Goal: Information Seeking & Learning: Learn about a topic

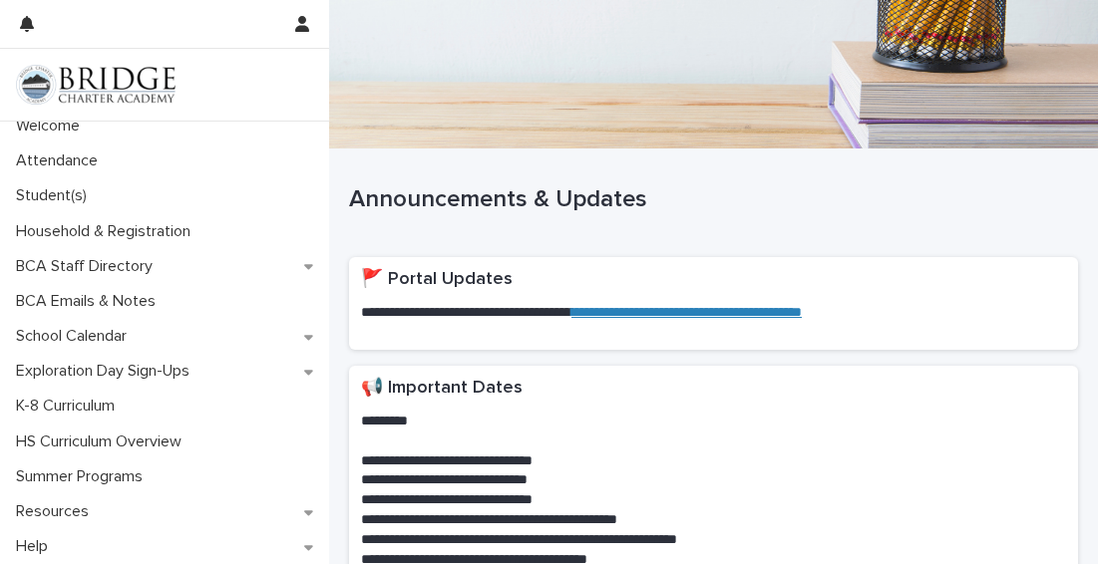
scroll to position [8, 0]
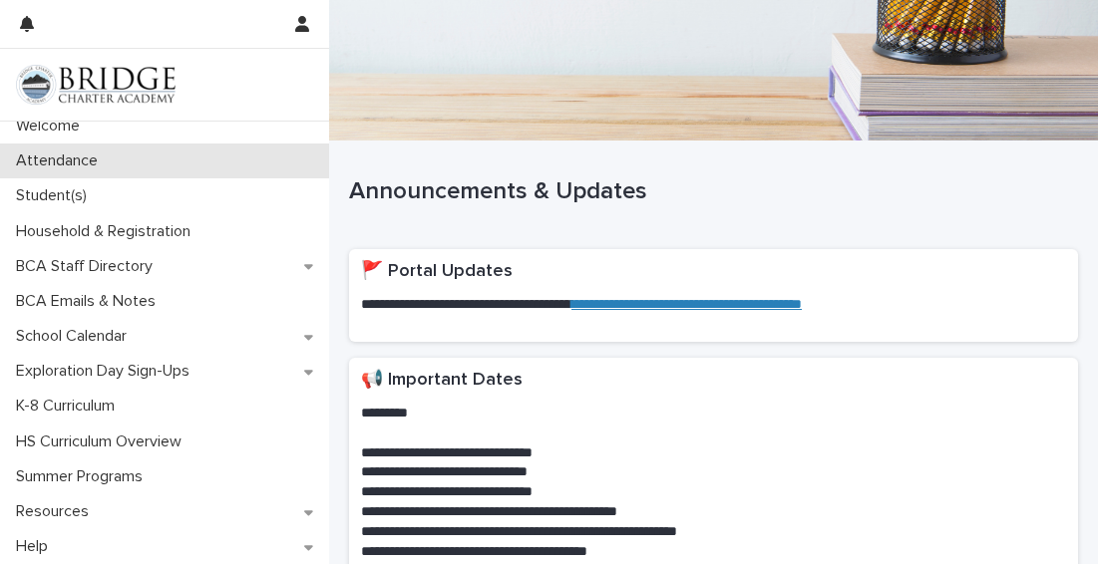
click at [88, 160] on p "Attendance" at bounding box center [61, 161] width 106 height 19
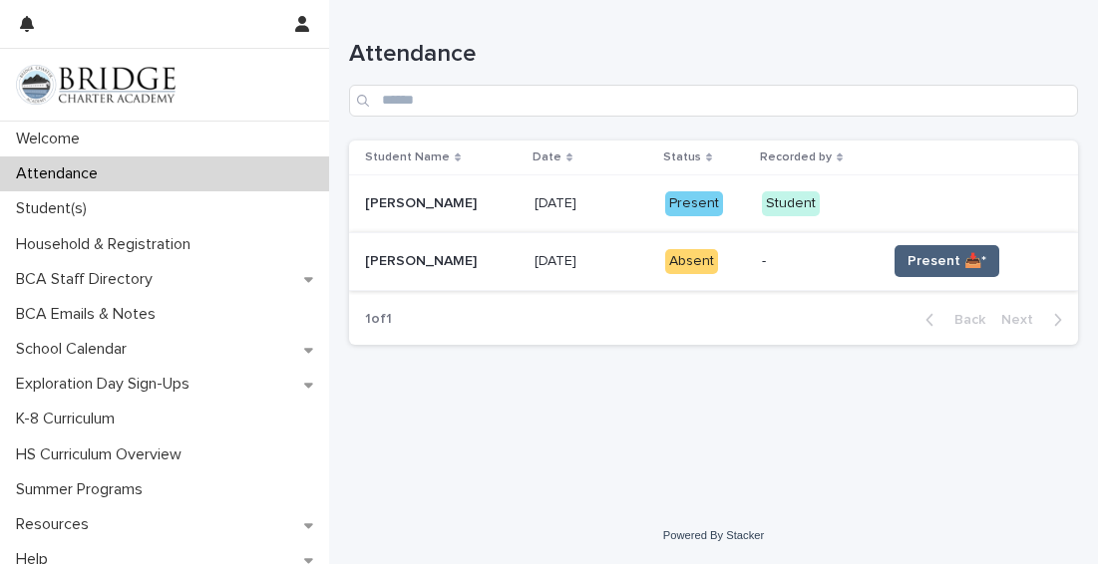
click at [942, 261] on span "Present 📥*" at bounding box center [946, 261] width 79 height 20
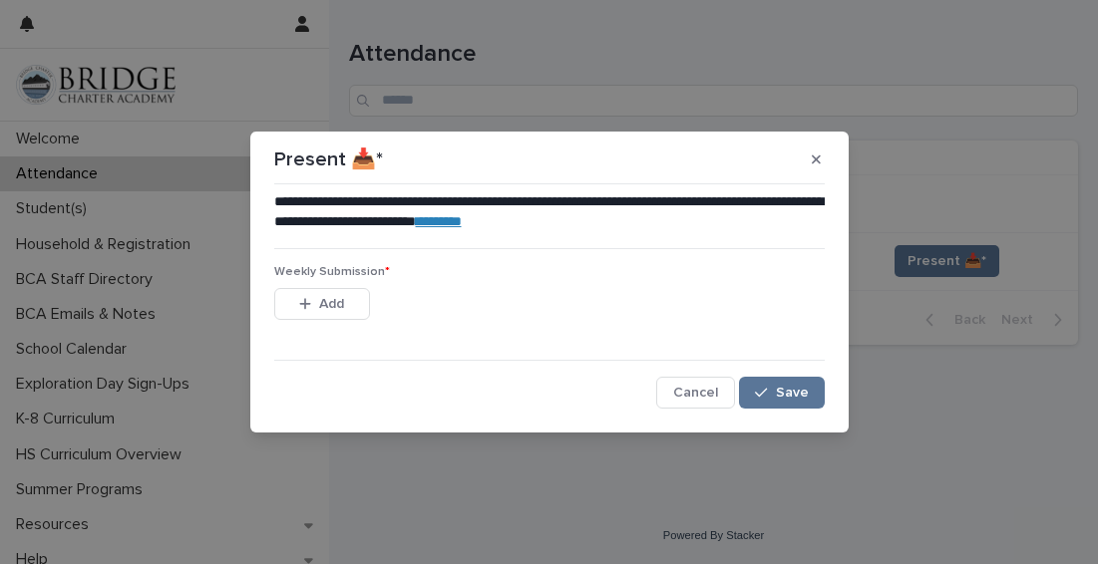
click at [781, 386] on span "Save" at bounding box center [792, 393] width 33 height 14
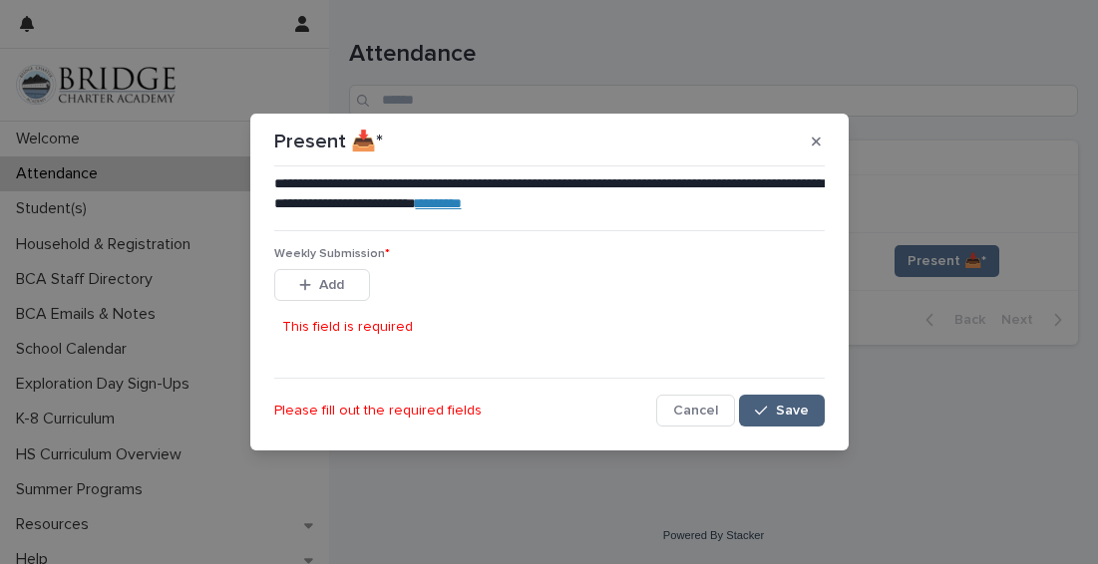
click at [809, 414] on button "Save" at bounding box center [781, 411] width 85 height 32
click at [315, 281] on div "button" at bounding box center [309, 285] width 20 height 14
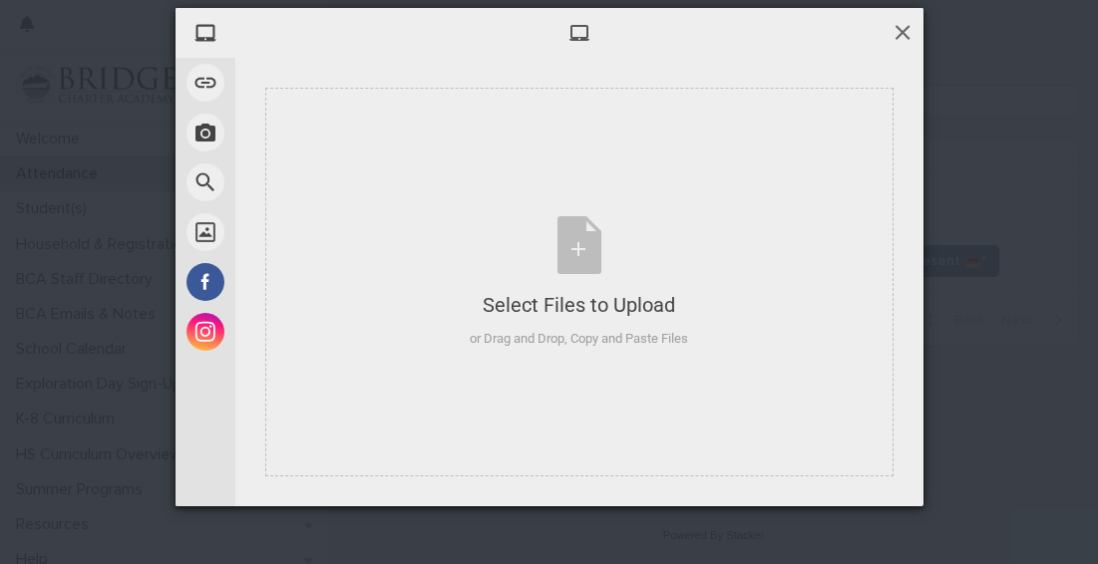
click at [897, 34] on span at bounding box center [902, 32] width 22 height 22
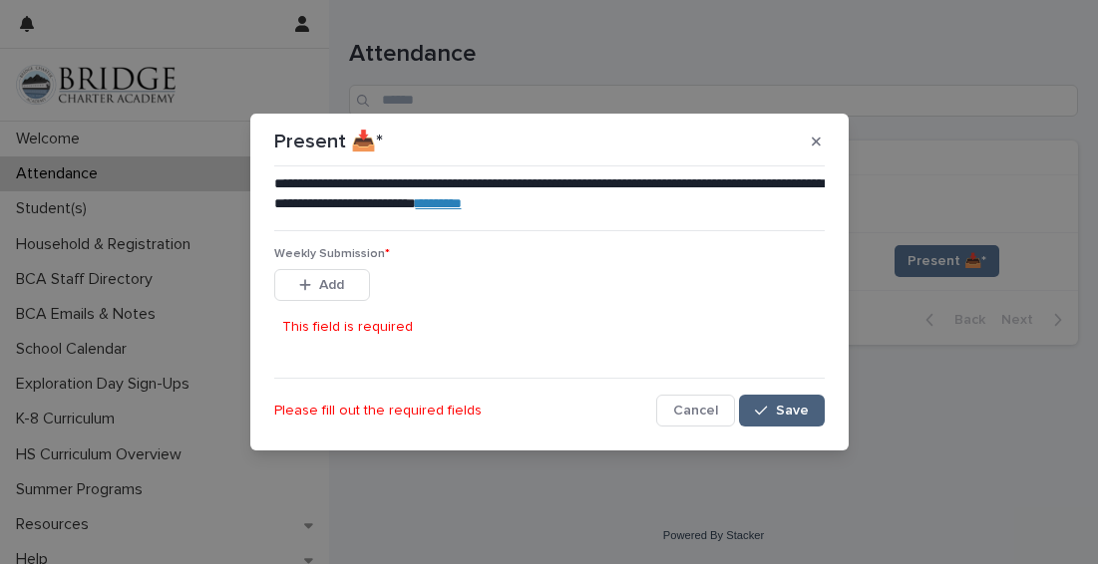
click at [807, 401] on button "Save" at bounding box center [781, 411] width 85 height 32
click at [809, 140] on button "button" at bounding box center [816, 142] width 33 height 32
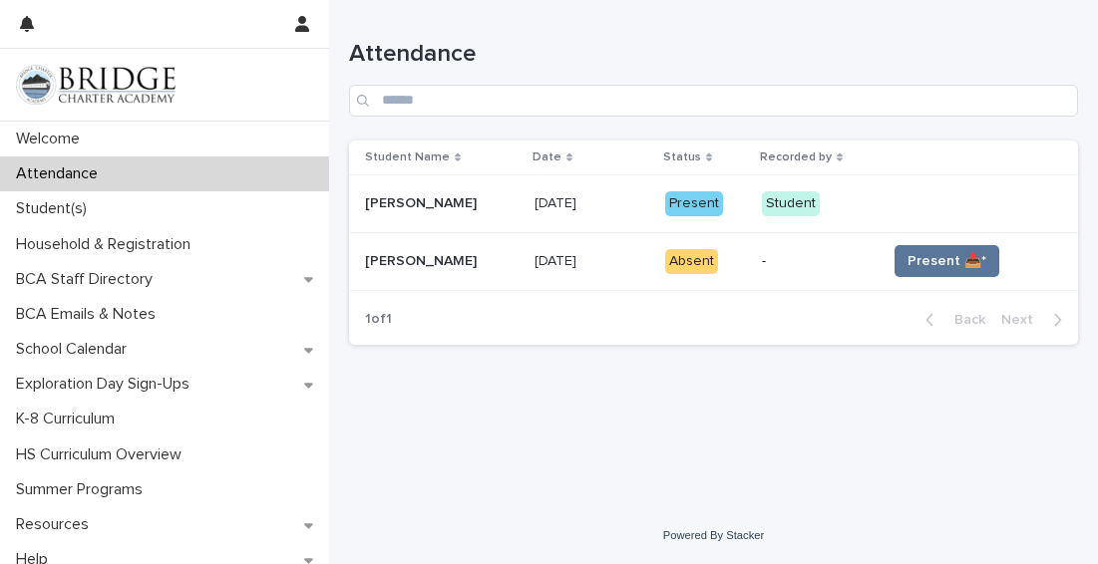
click at [974, 243] on td "Present 📥*" at bounding box center [977, 261] width 199 height 58
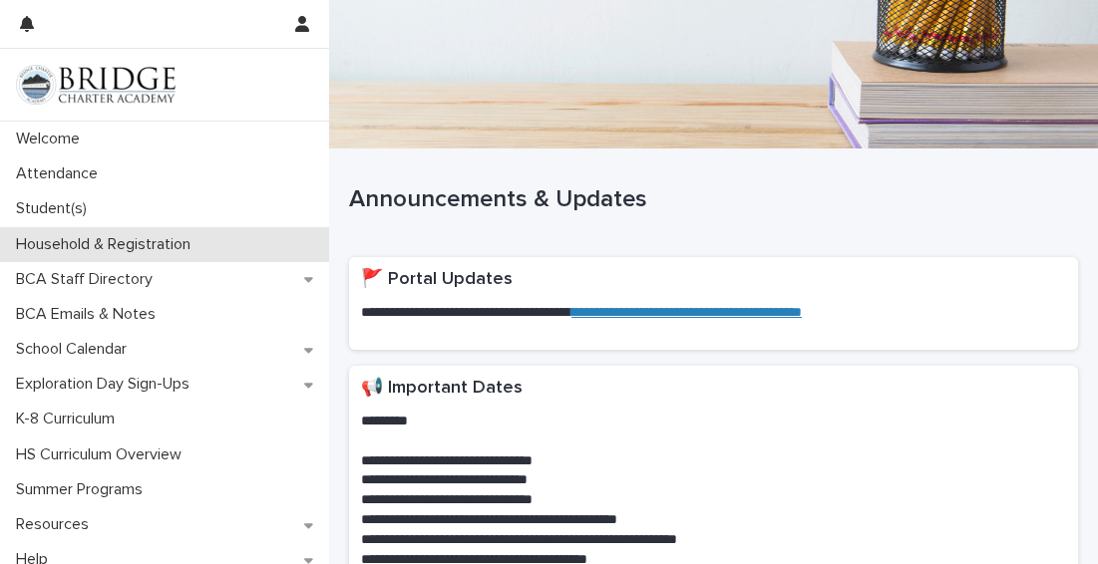
scroll to position [13, 0]
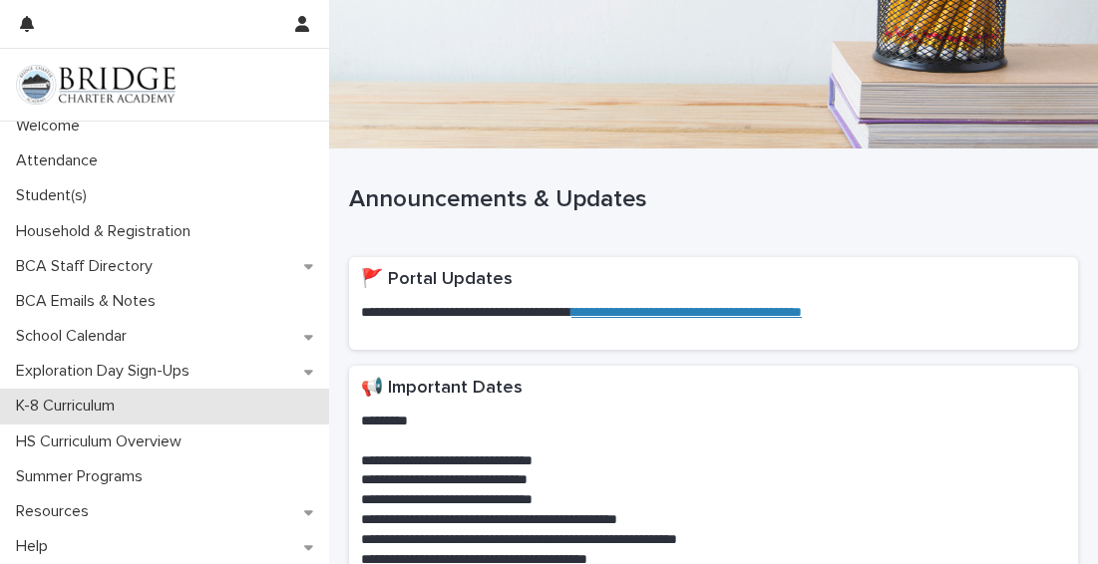
click at [146, 405] on div "K-8 Curriculum" at bounding box center [164, 406] width 329 height 35
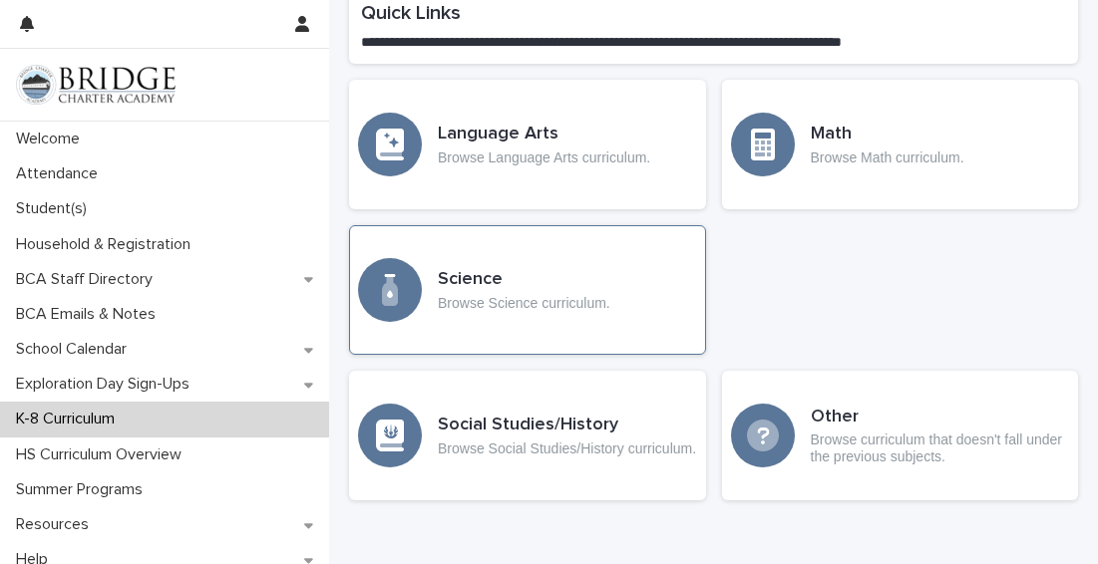
scroll to position [1151, 0]
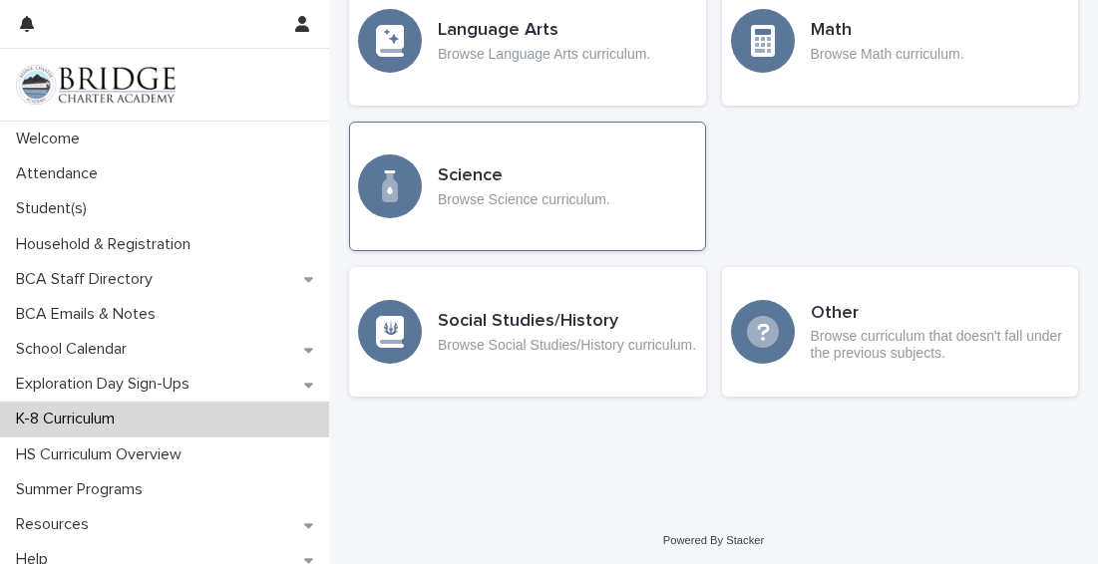
click at [524, 166] on h3 "Science" at bounding box center [524, 177] width 172 height 22
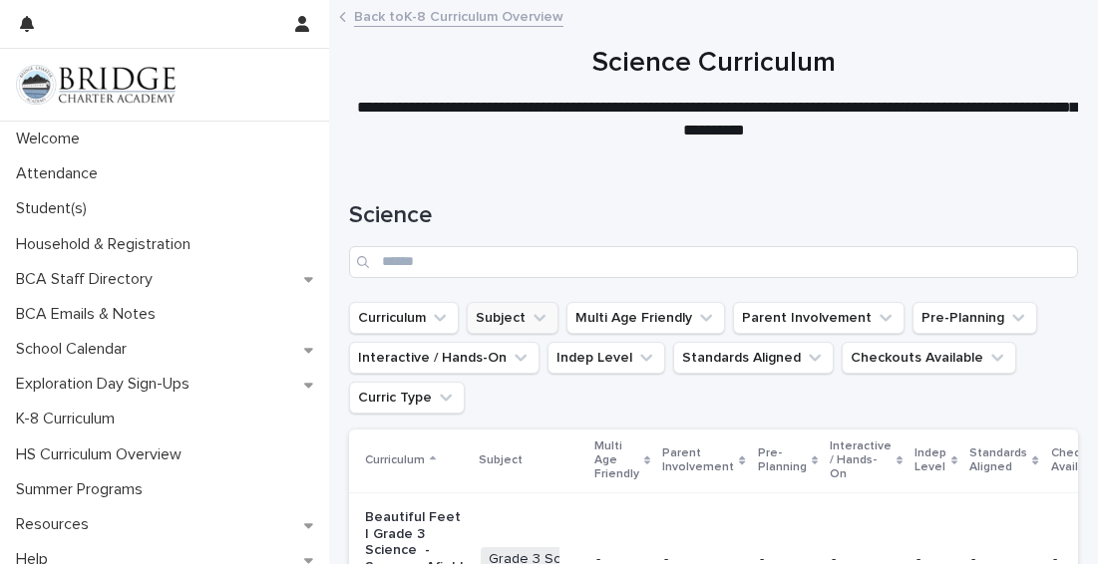
click at [530, 320] on icon "Subject" at bounding box center [539, 318] width 20 height 20
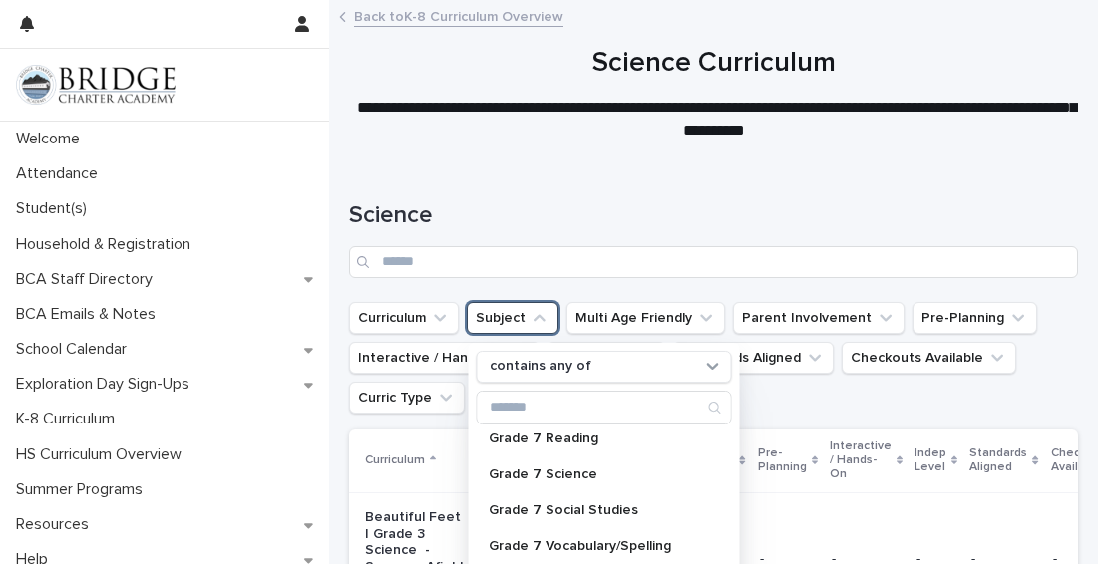
scroll to position [2957, 0]
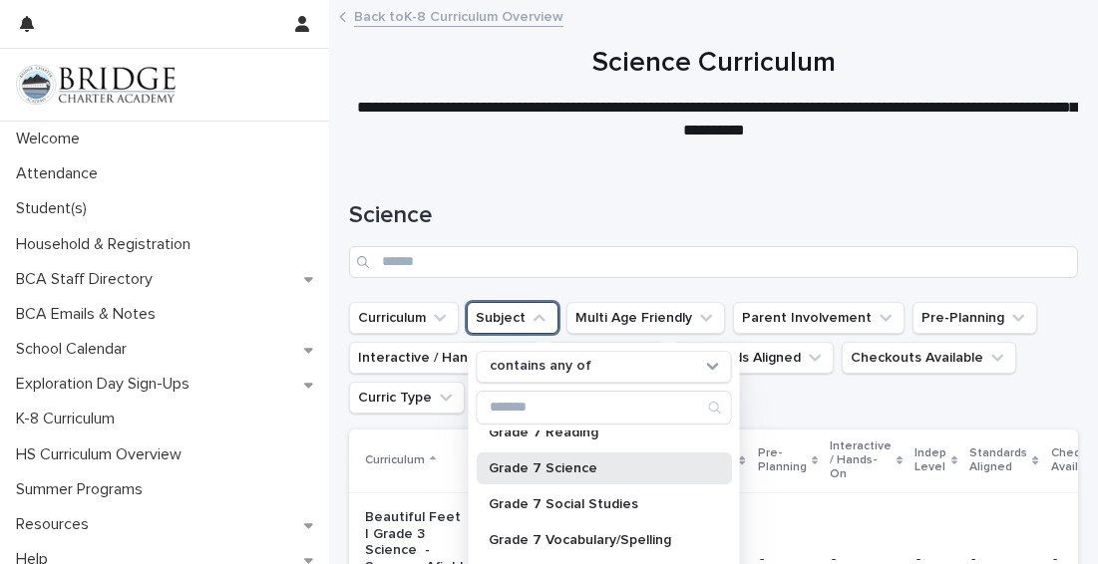
click at [562, 466] on p "Grade 7 Science" at bounding box center [594, 469] width 211 height 14
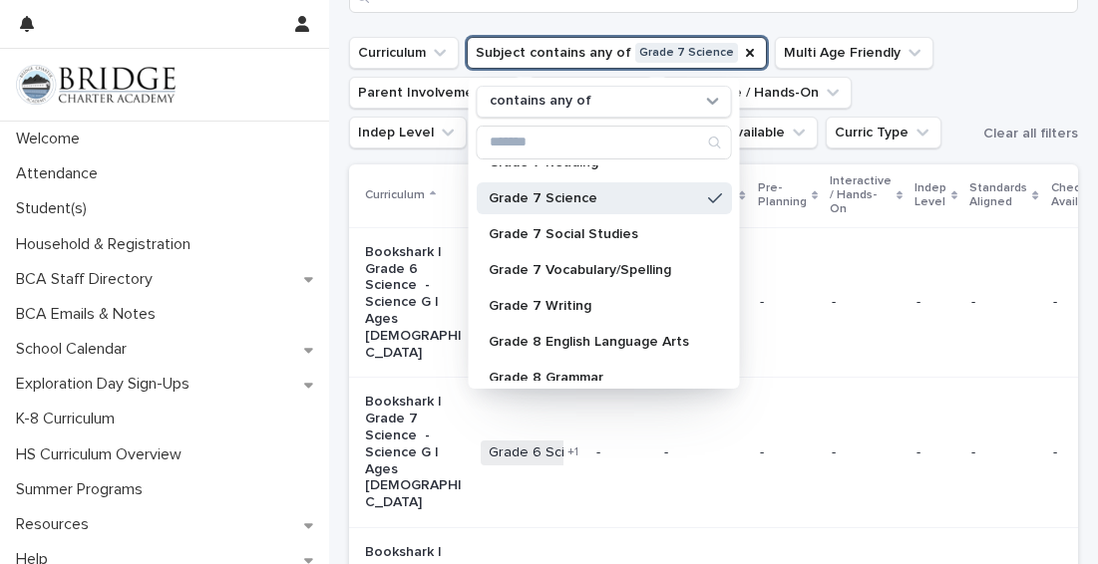
scroll to position [2963, 0]
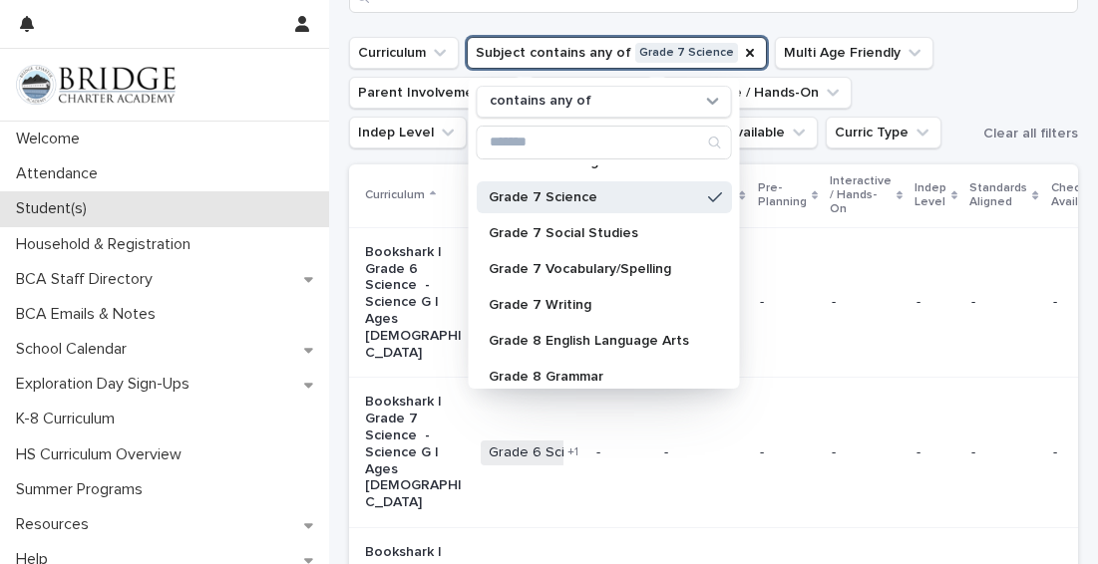
click at [320, 204] on div "Student(s)" at bounding box center [164, 208] width 329 height 35
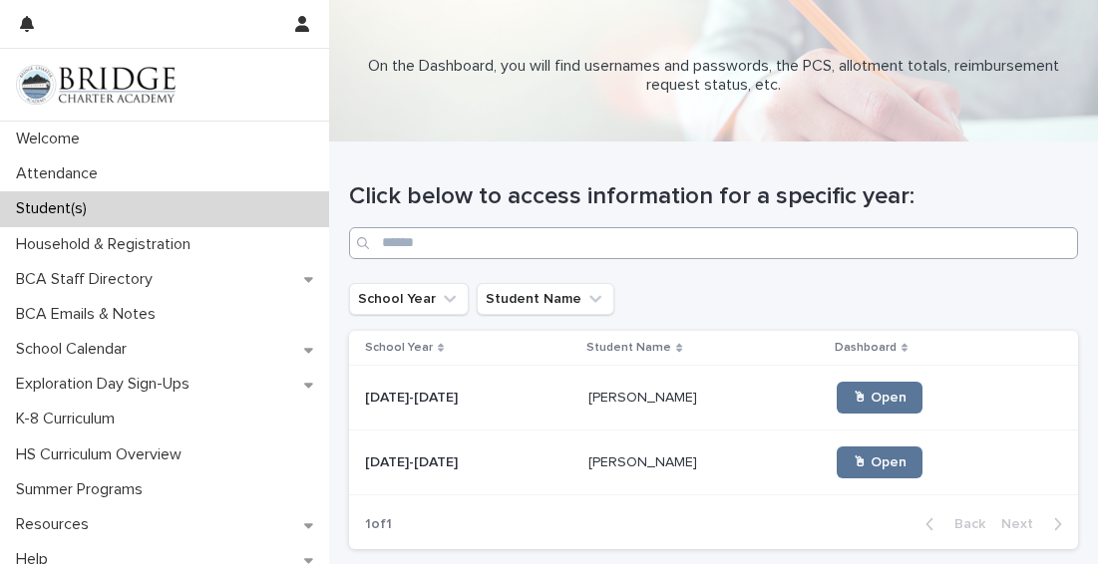
scroll to position [8, 0]
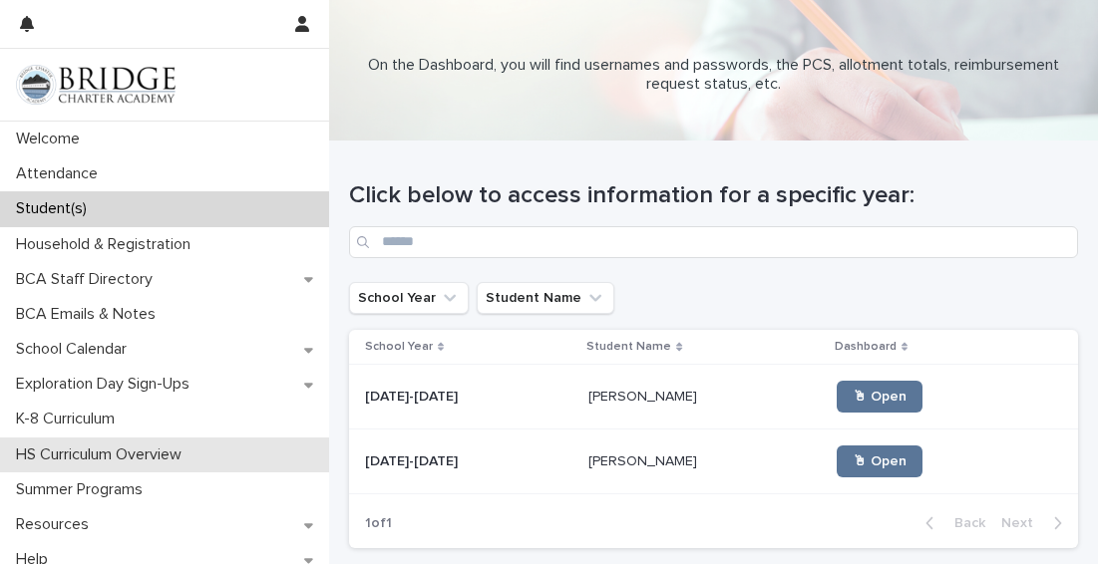
click at [145, 457] on p "HS Curriculum Overview" at bounding box center [102, 455] width 189 height 19
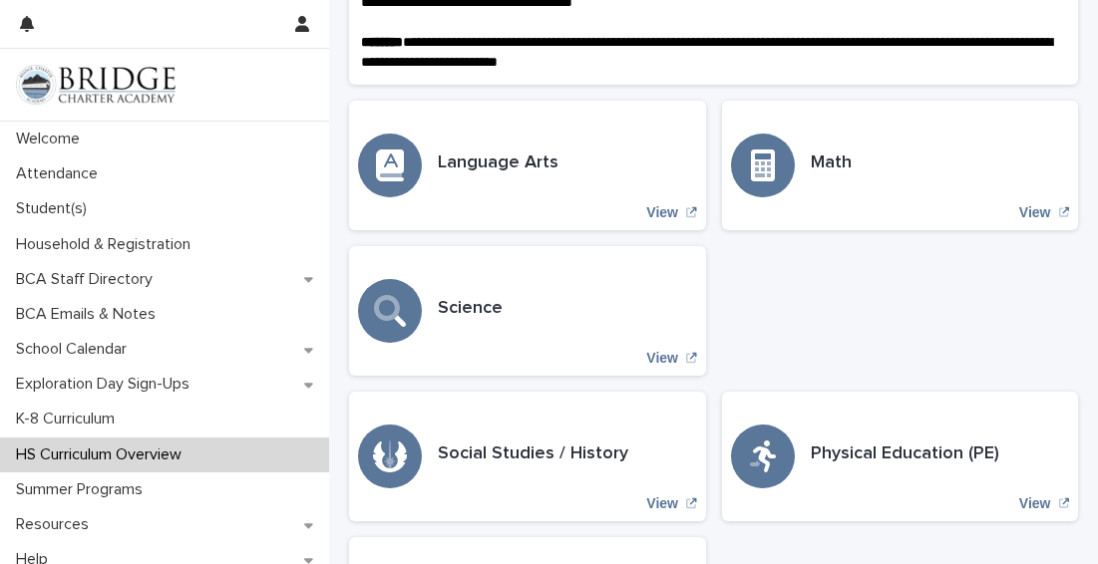
scroll to position [621, 0]
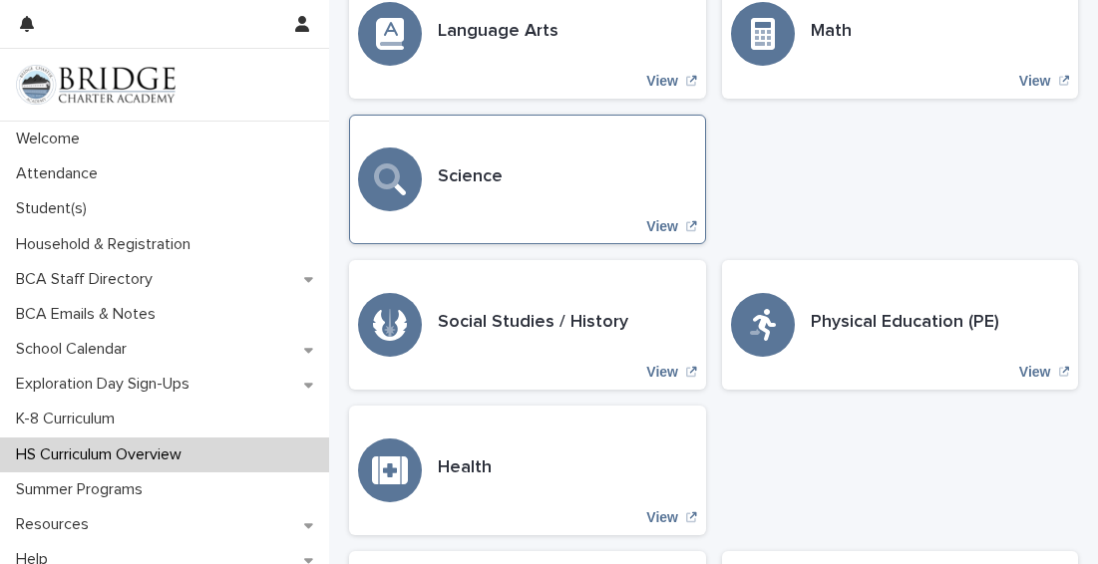
click at [386, 194] on div "View" at bounding box center [390, 180] width 64 height 64
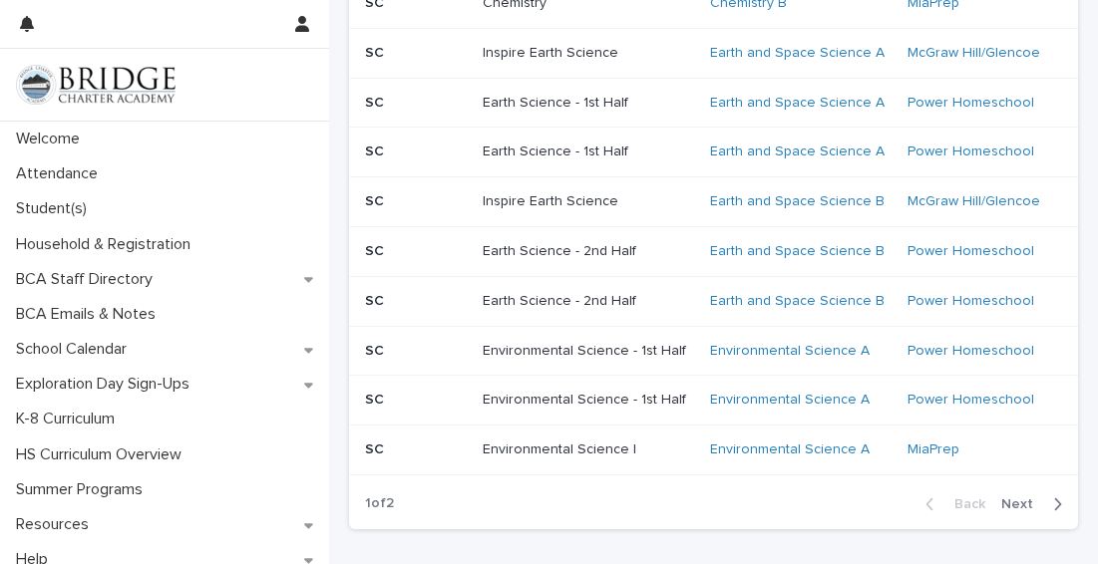
scroll to position [1536, 0]
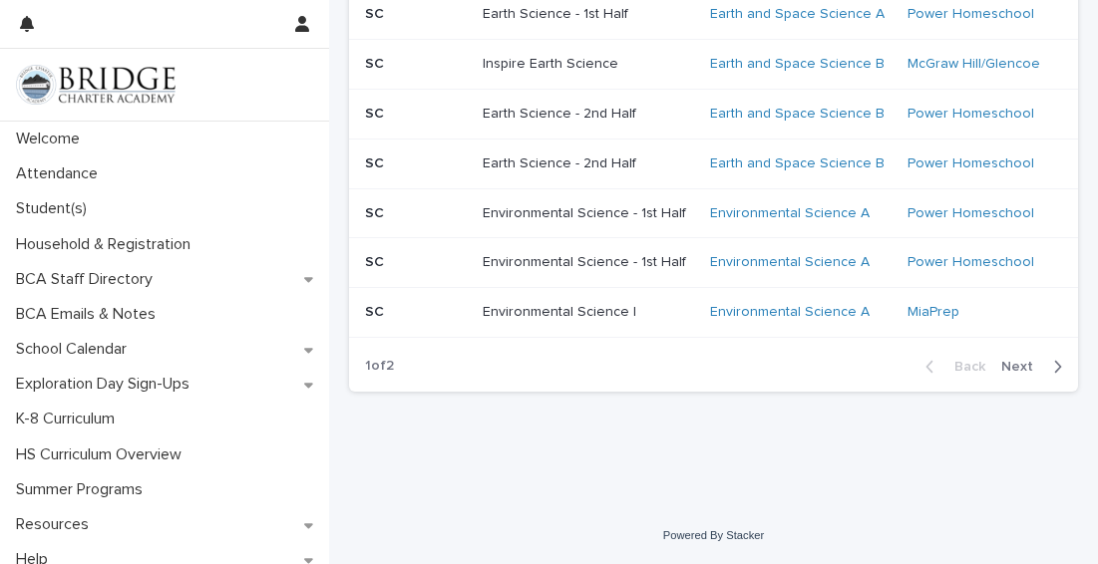
click at [1013, 372] on span "Next" at bounding box center [1023, 367] width 44 height 14
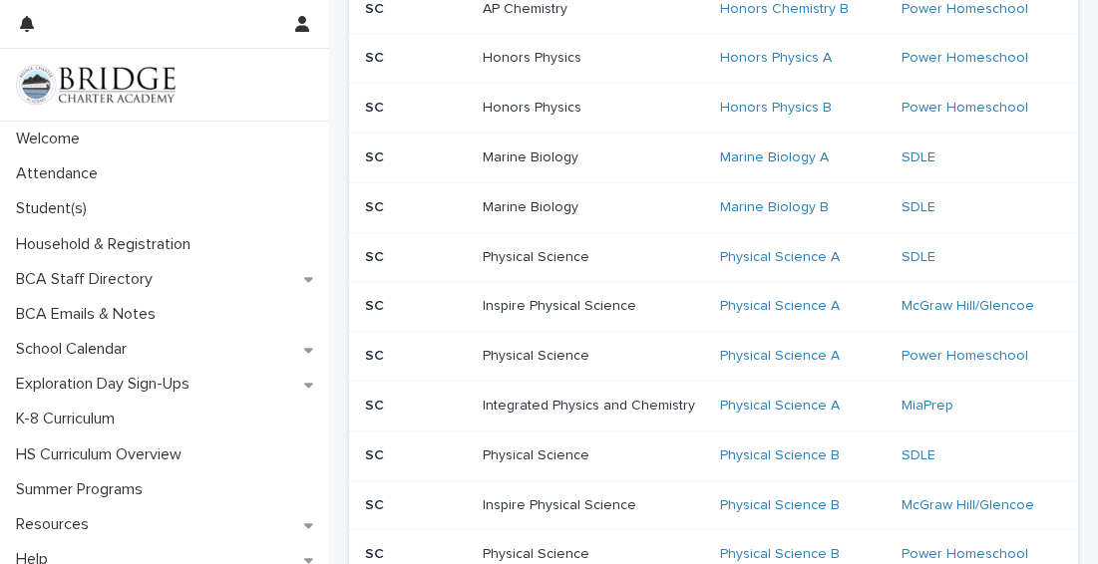
scroll to position [754, 0]
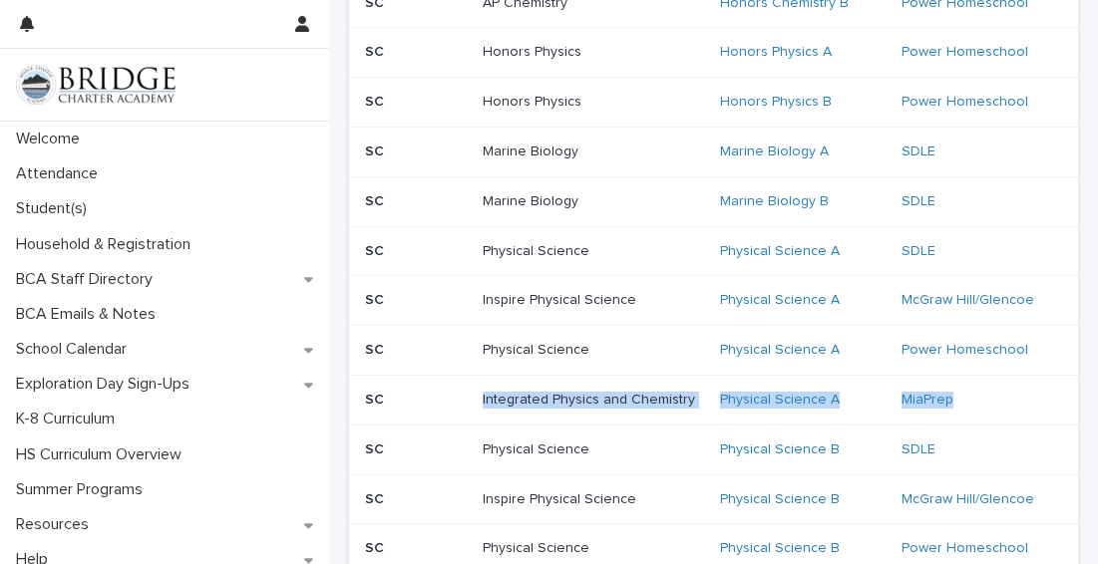
drag, startPoint x: 478, startPoint y: 401, endPoint x: 971, endPoint y: 420, distance: 493.9
click at [971, 420] on tr "SC Integrated Physics and Chemistry Physical Science A MiaPrep" at bounding box center [713, 400] width 729 height 50
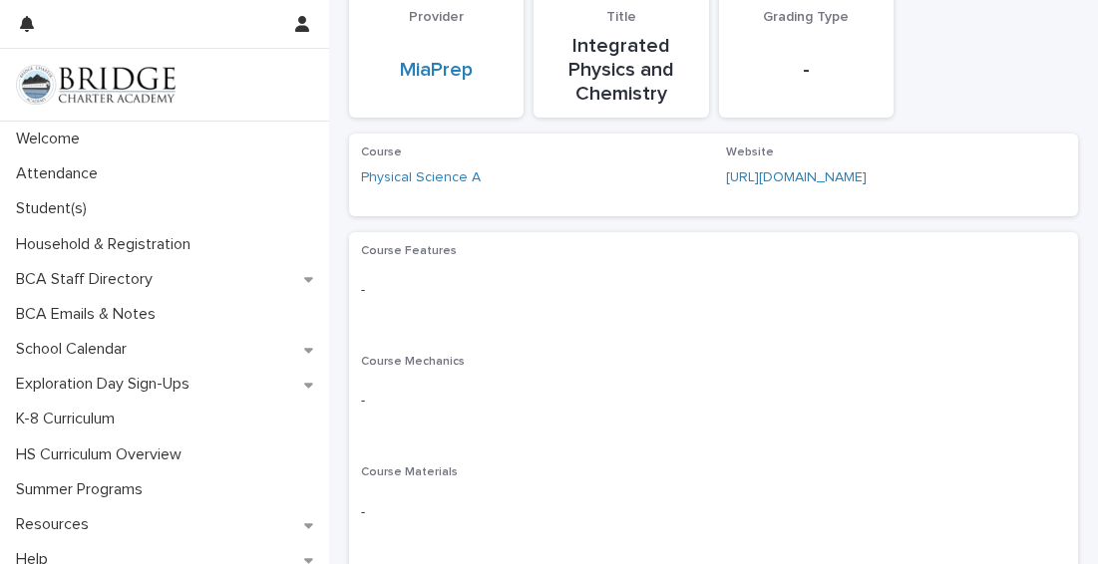
scroll to position [134, 0]
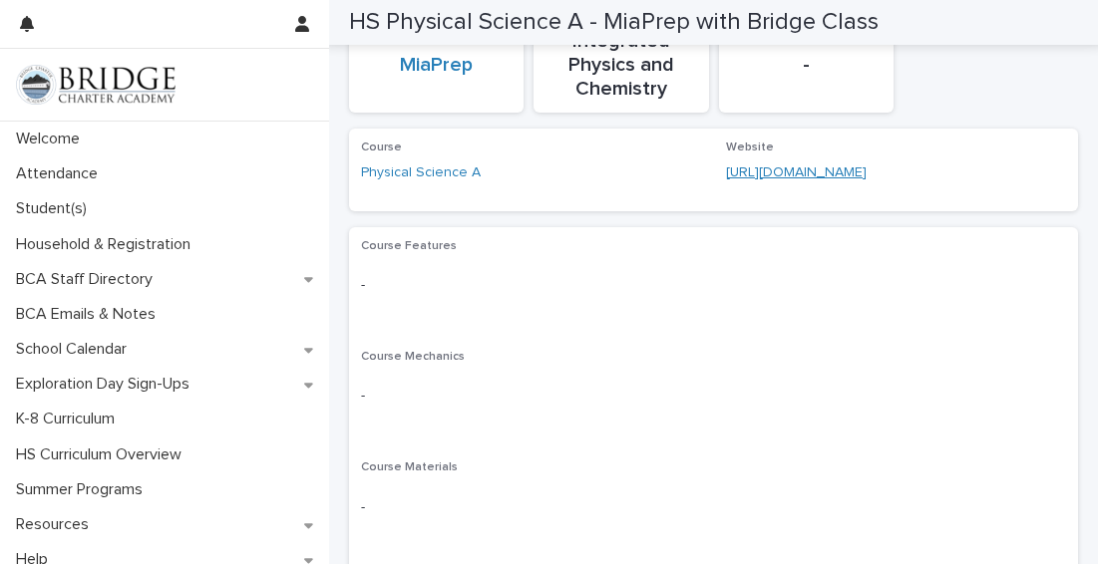
click at [851, 170] on link "https://parents.miaprep.com/" at bounding box center [796, 173] width 141 height 14
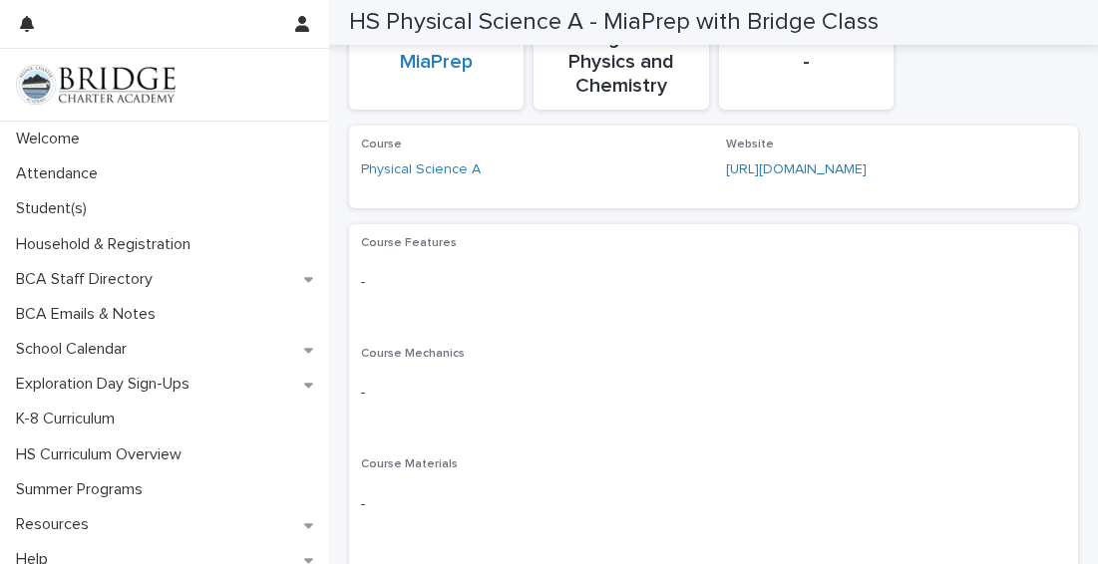
scroll to position [0, 0]
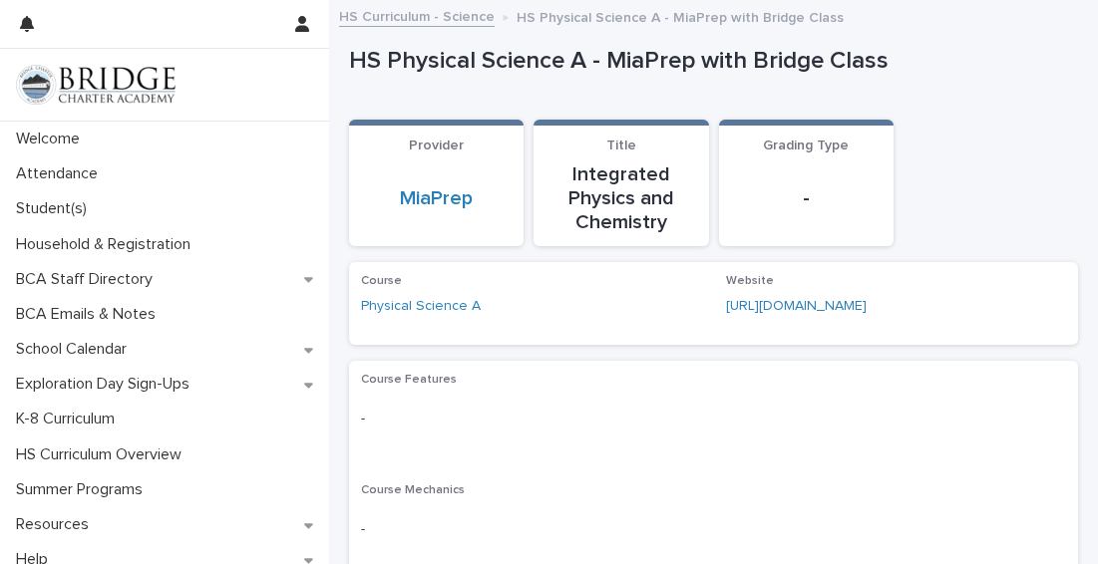
click at [436, 14] on link "HS Curriculum - Science" at bounding box center [417, 15] width 156 height 23
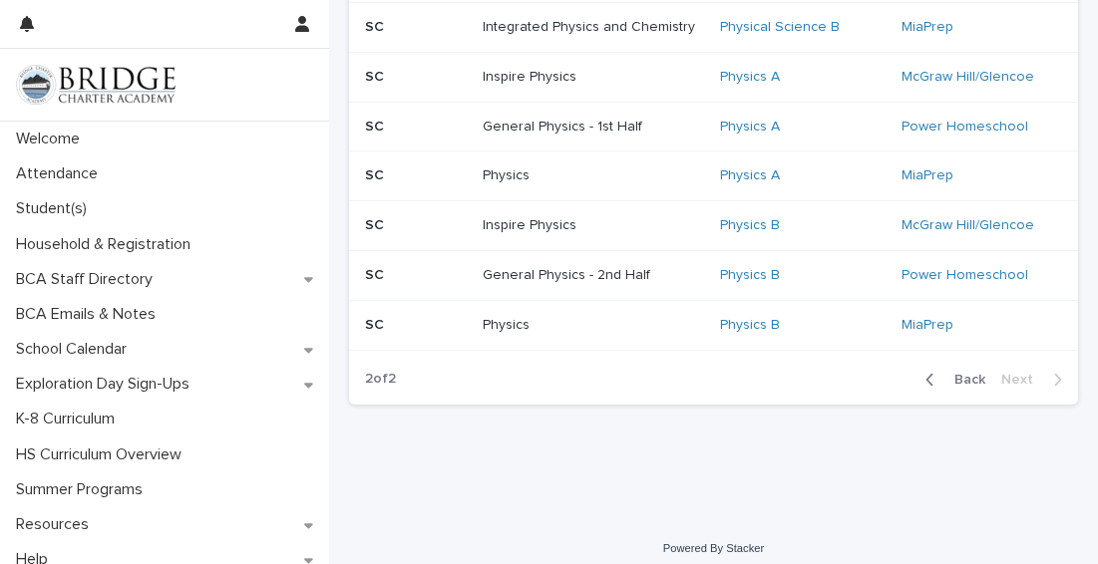
scroll to position [1377, 0]
